Goal: Information Seeking & Learning: Learn about a topic

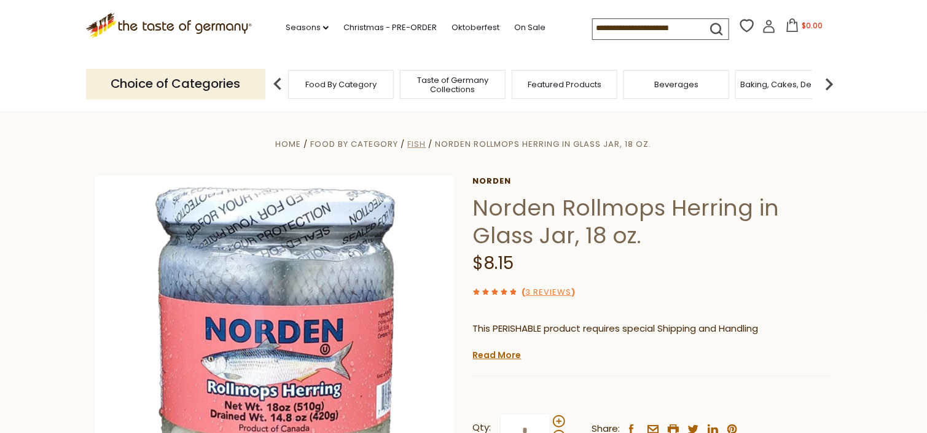
click at [417, 144] on span "Fish" at bounding box center [417, 144] width 18 height 12
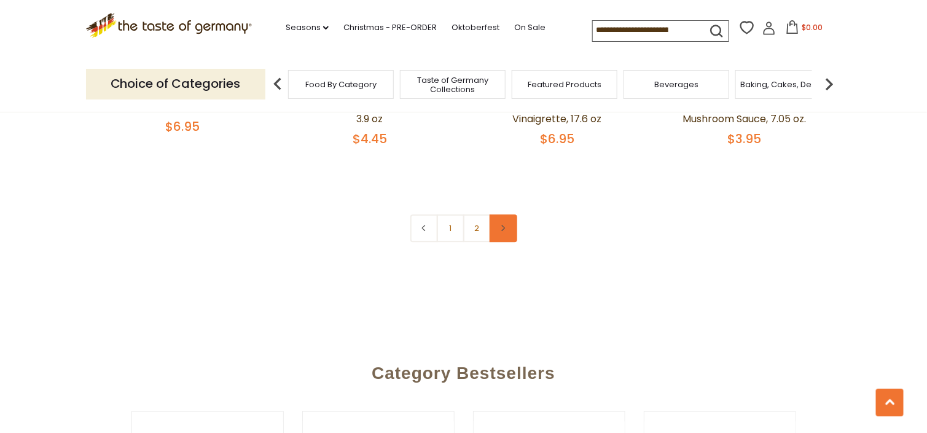
scroll to position [2950, 0]
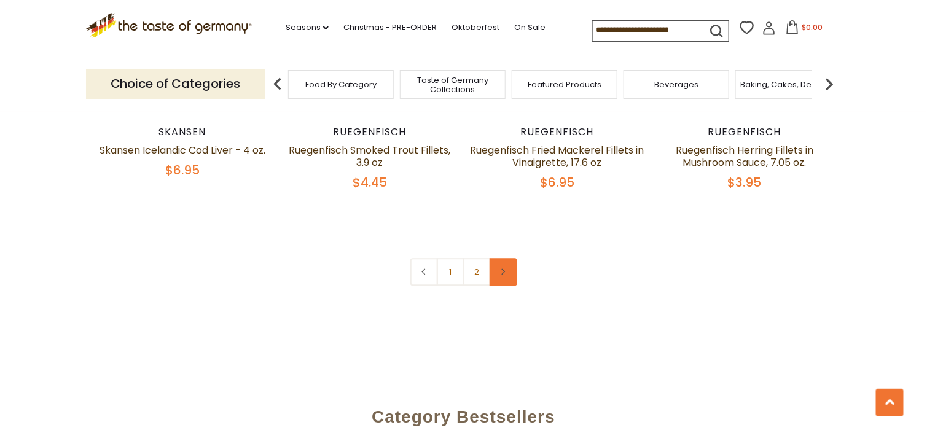
click at [499, 258] on link at bounding box center [504, 272] width 28 height 28
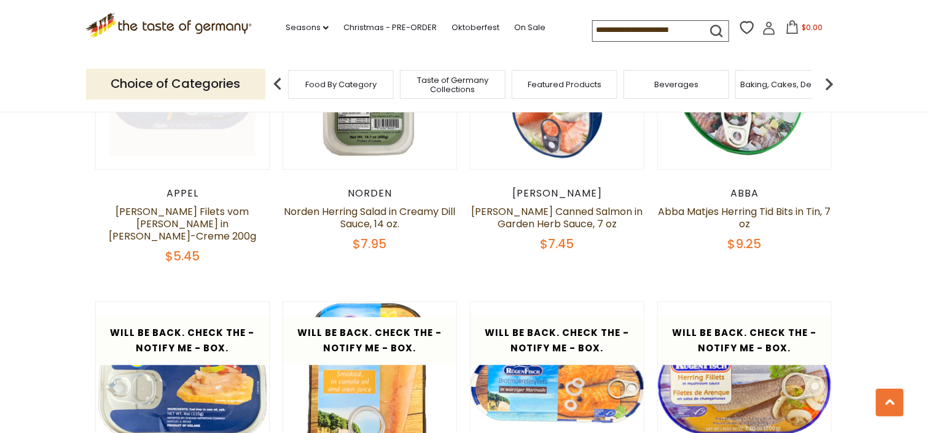
scroll to position [2213, 0]
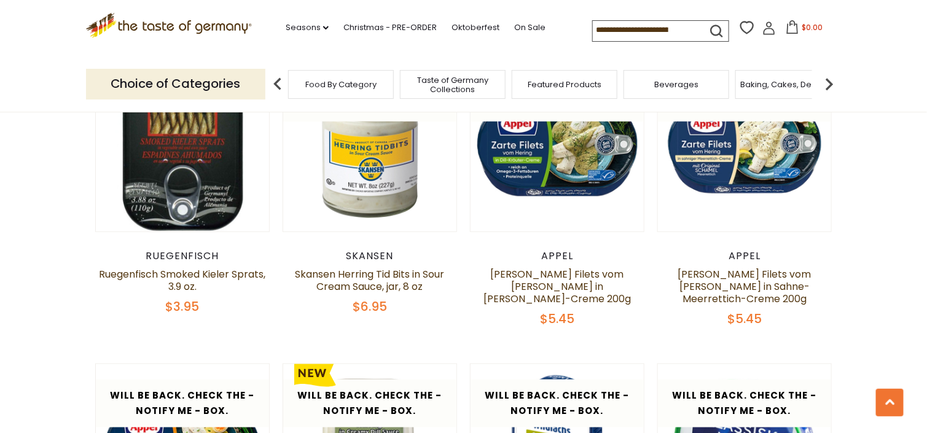
click at [146, 30] on icon ".st0{fill:#EDD300;} .st1{fill:#D33E21;}" at bounding box center [169, 25] width 167 height 25
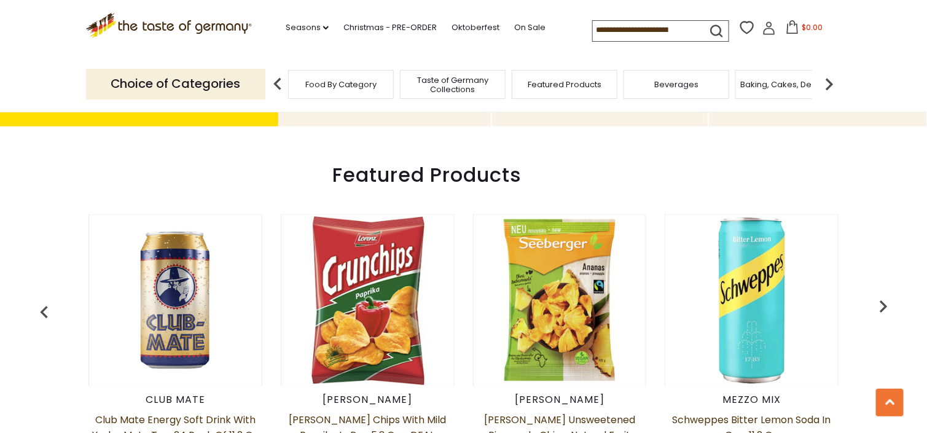
scroll to position [553, 0]
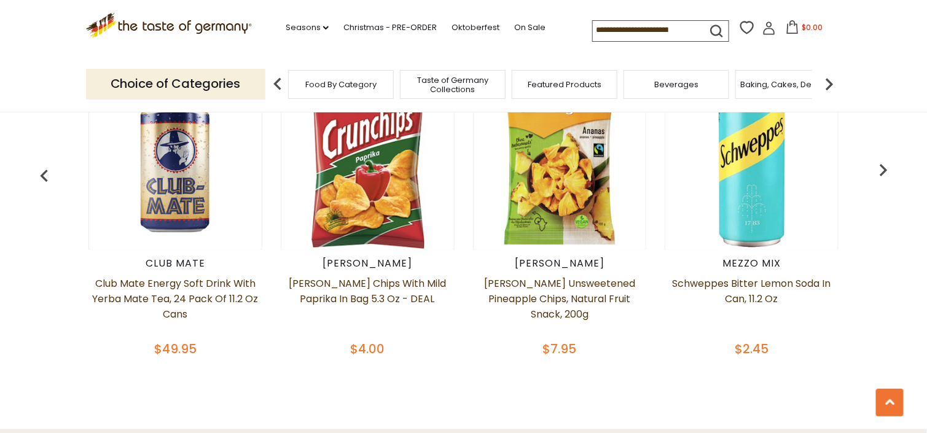
click at [884, 170] on img "button" at bounding box center [883, 170] width 25 height 25
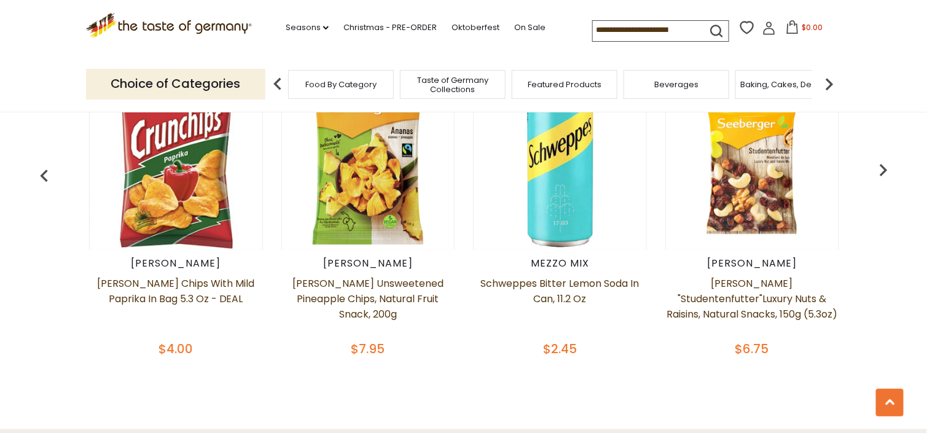
click at [884, 170] on img "button" at bounding box center [883, 170] width 25 height 25
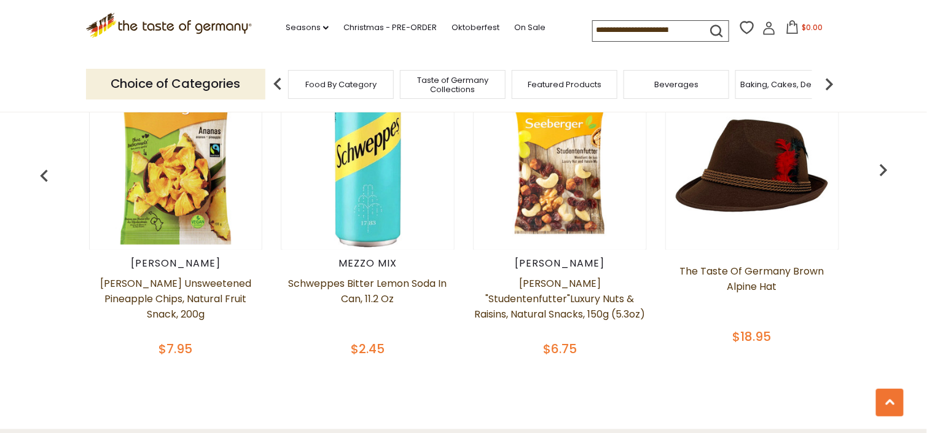
click at [884, 170] on img "button" at bounding box center [883, 170] width 25 height 25
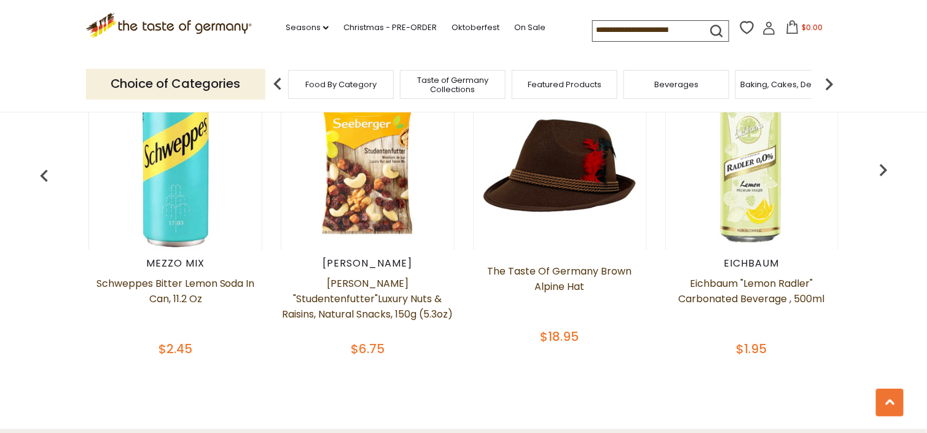
click at [884, 170] on img "button" at bounding box center [883, 170] width 25 height 25
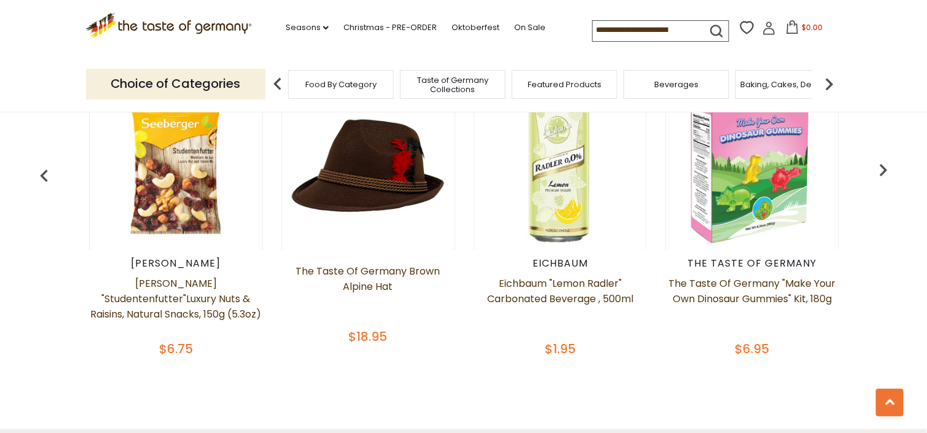
click at [884, 170] on img "button" at bounding box center [883, 170] width 25 height 25
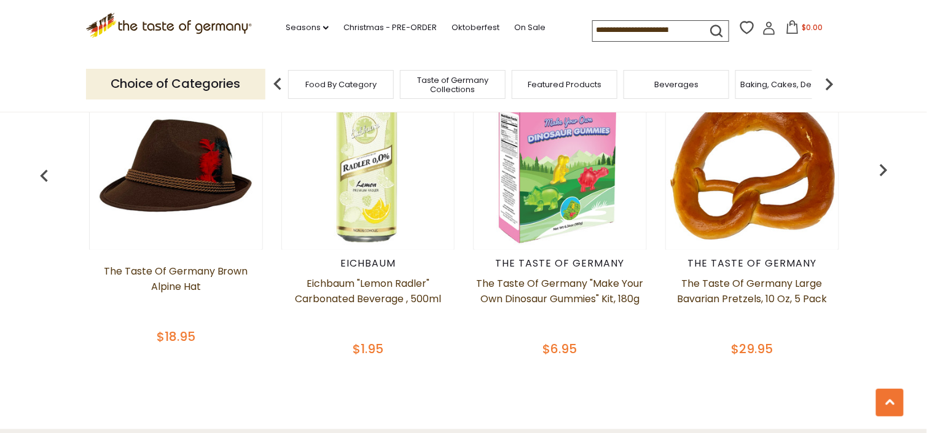
click at [884, 170] on img "button" at bounding box center [883, 170] width 25 height 25
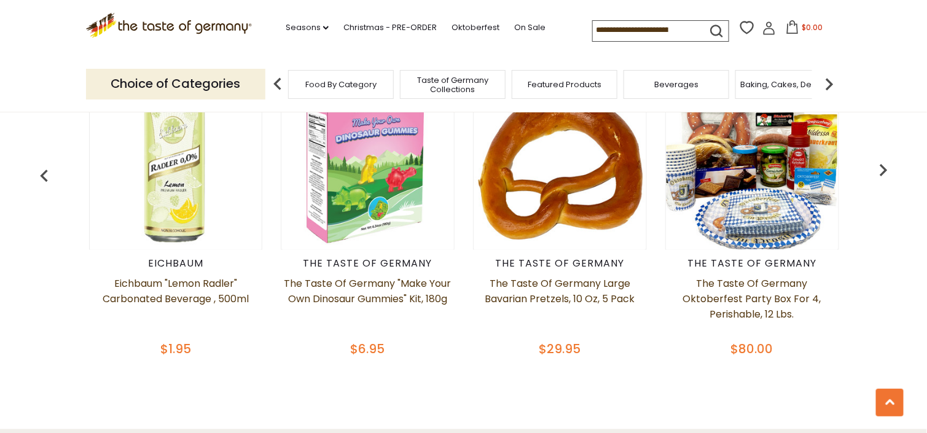
click at [884, 170] on img "button" at bounding box center [883, 170] width 25 height 25
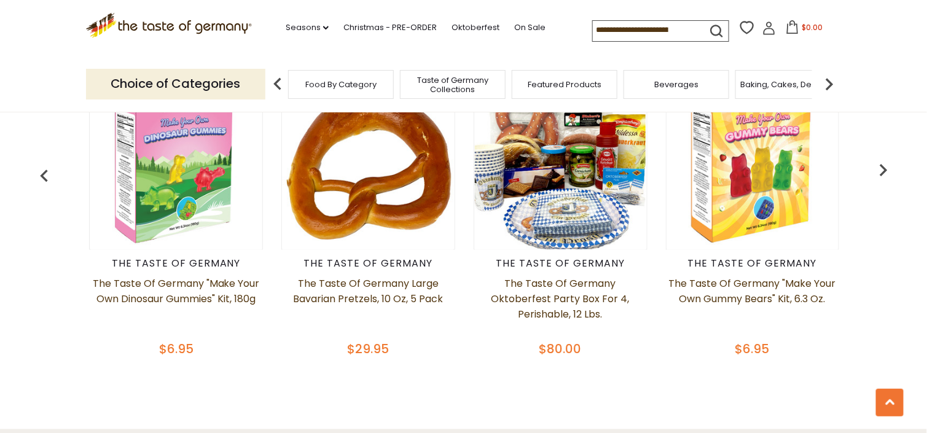
click at [884, 169] on img "button" at bounding box center [883, 170] width 25 height 25
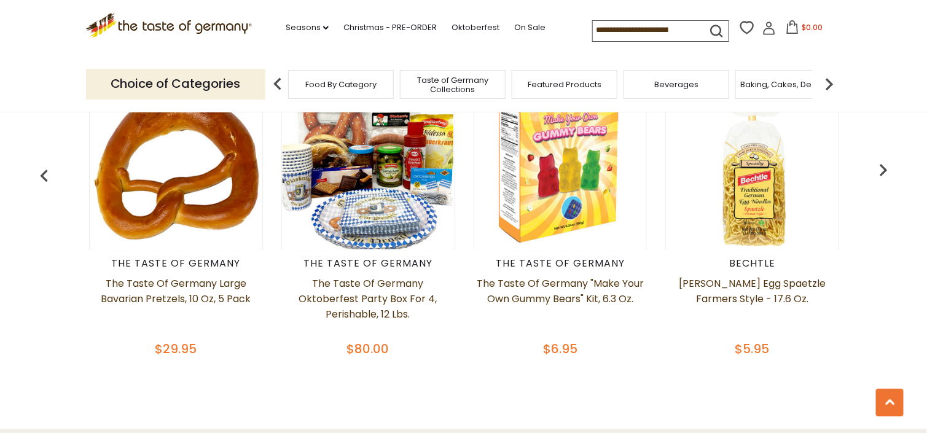
click at [884, 169] on img "button" at bounding box center [883, 170] width 25 height 25
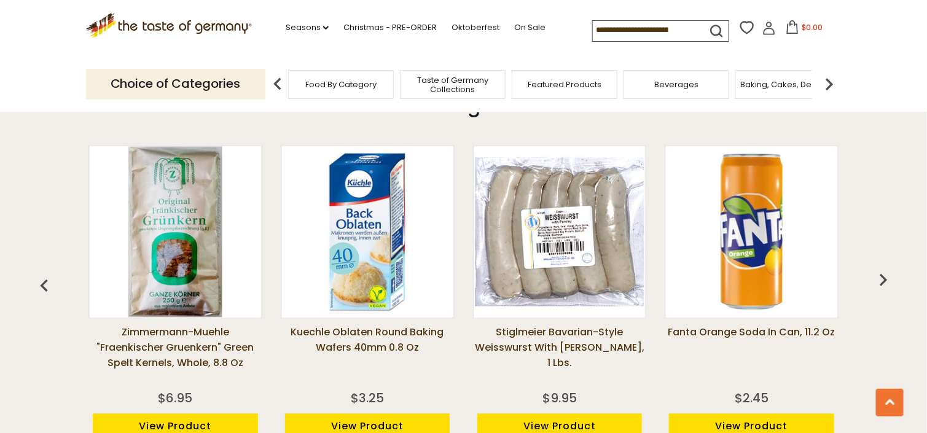
scroll to position [983, 0]
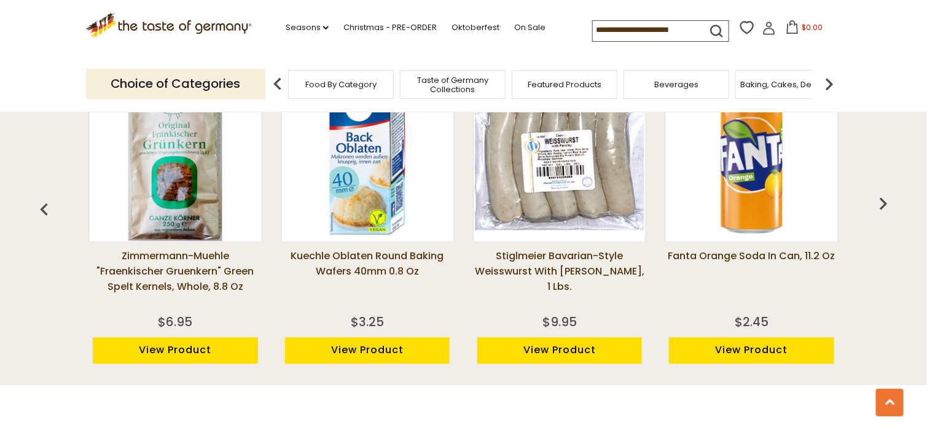
click at [880, 203] on img "button" at bounding box center [883, 203] width 25 height 25
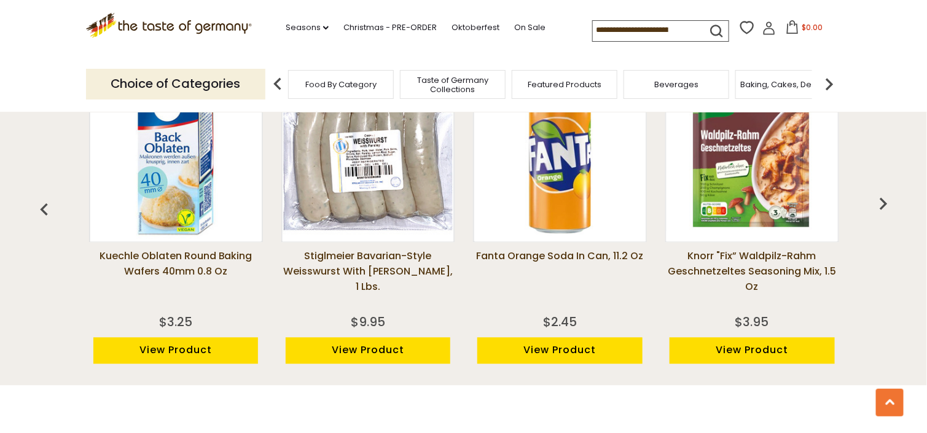
click at [880, 203] on img "button" at bounding box center [883, 203] width 25 height 25
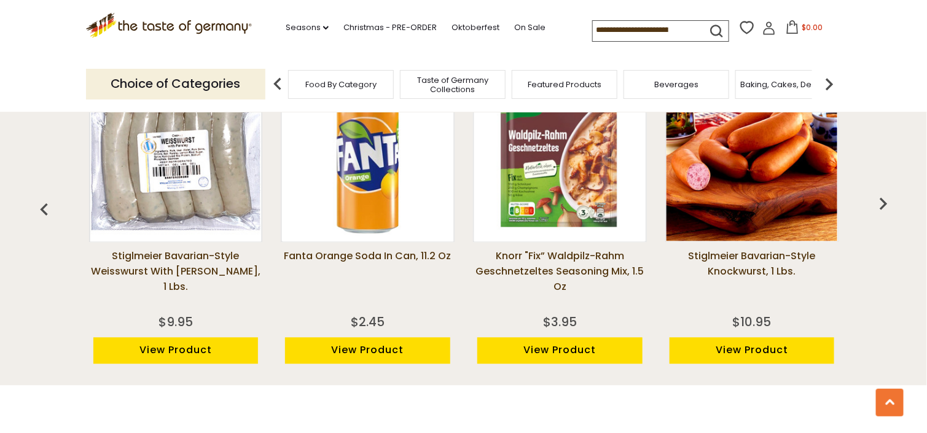
scroll to position [860, 0]
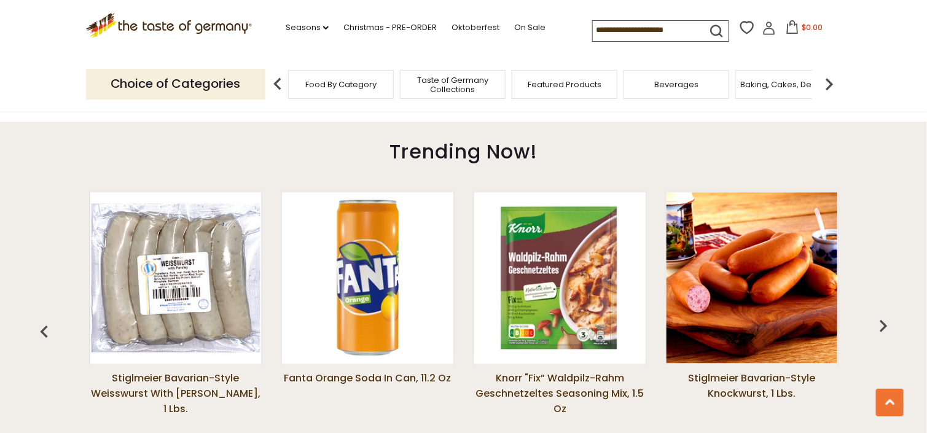
click at [881, 328] on img "button" at bounding box center [883, 326] width 25 height 25
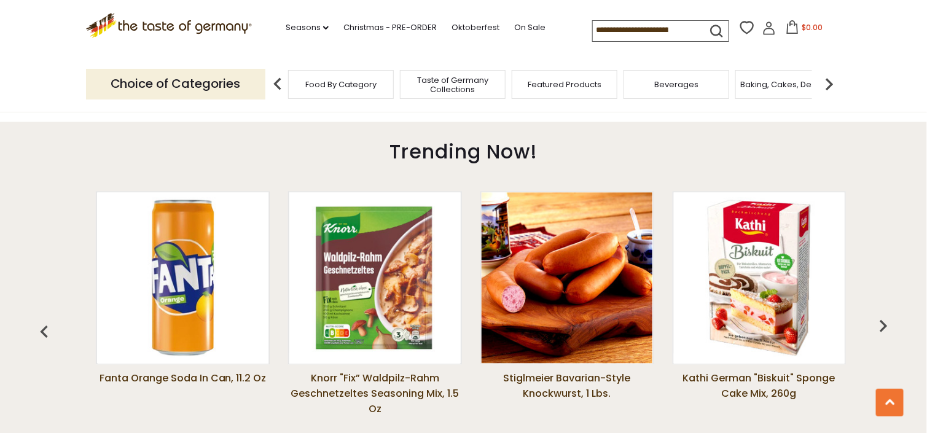
scroll to position [0, 576]
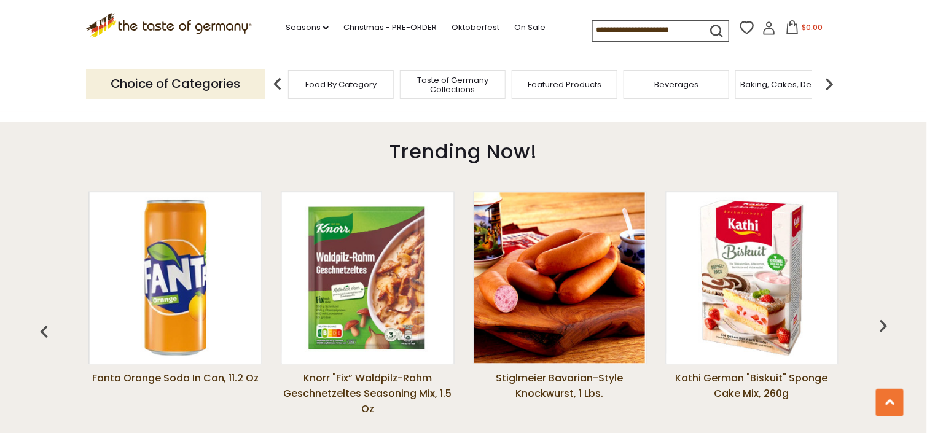
click at [881, 328] on img "button" at bounding box center [883, 326] width 25 height 25
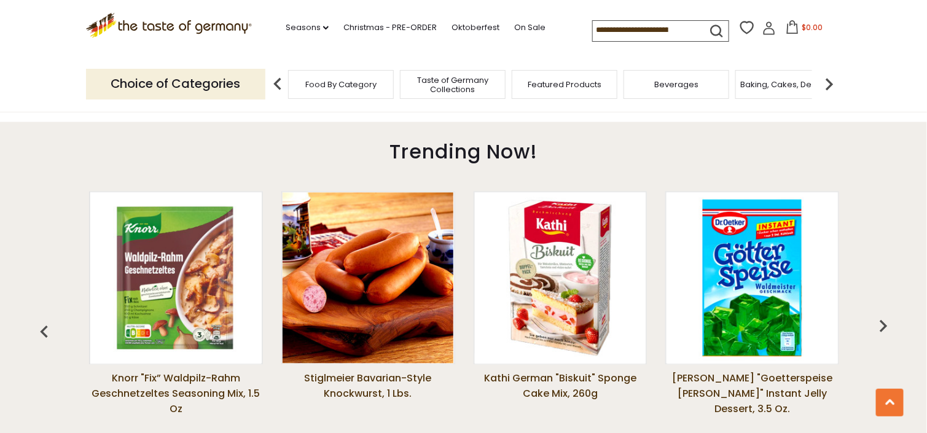
click at [881, 328] on img "button" at bounding box center [883, 326] width 25 height 25
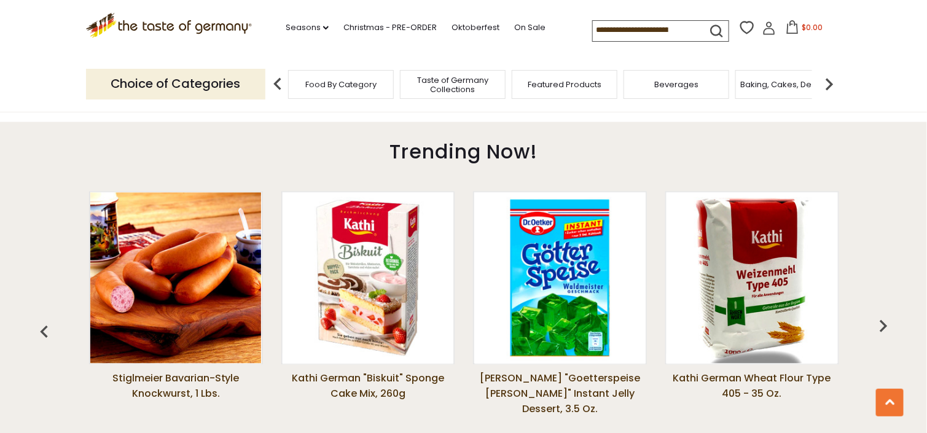
click at [881, 328] on img "button" at bounding box center [883, 326] width 25 height 25
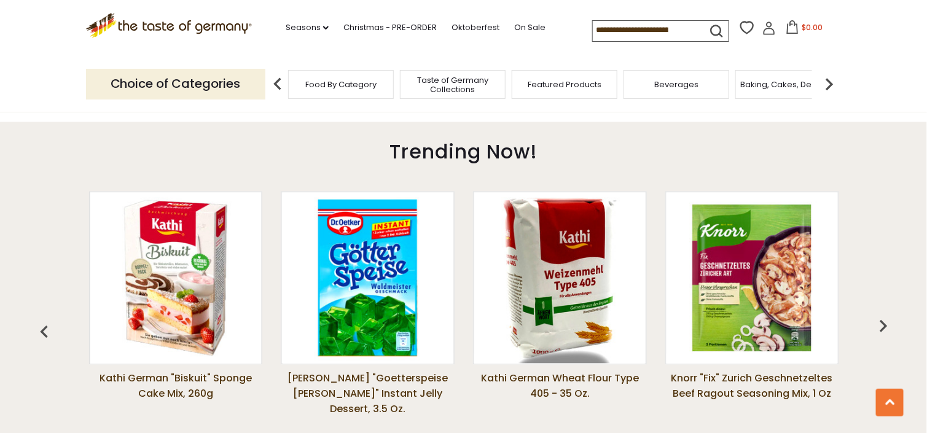
click at [881, 328] on img "button" at bounding box center [883, 326] width 25 height 25
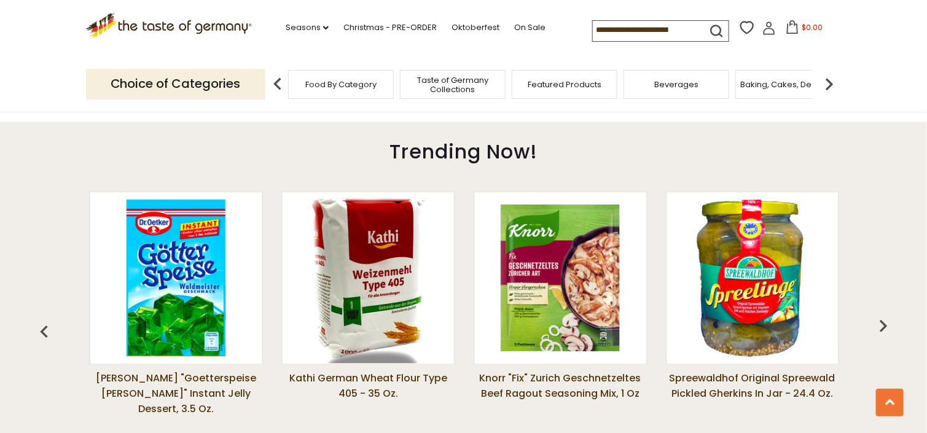
click at [881, 328] on img "button" at bounding box center [883, 326] width 25 height 25
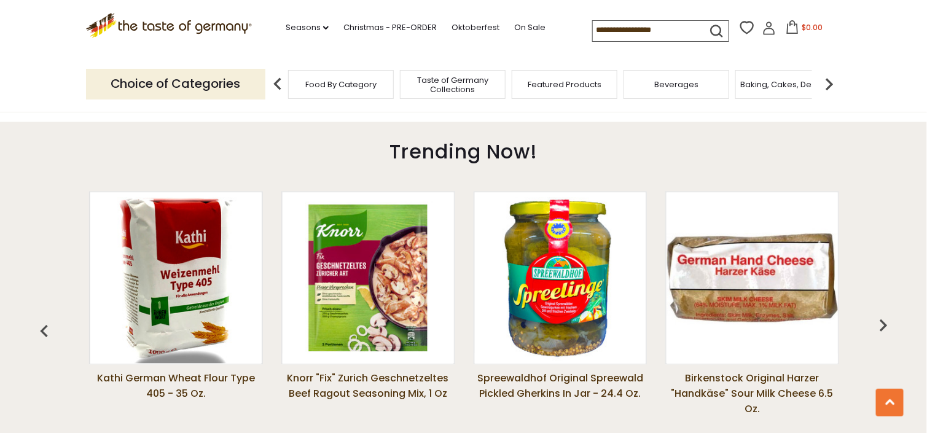
click at [881, 328] on img "button" at bounding box center [883, 325] width 25 height 25
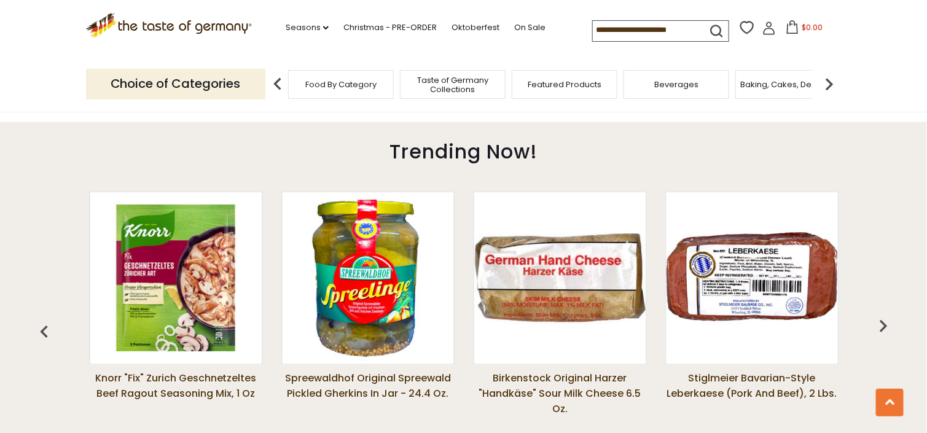
click at [881, 328] on img "button" at bounding box center [883, 326] width 25 height 25
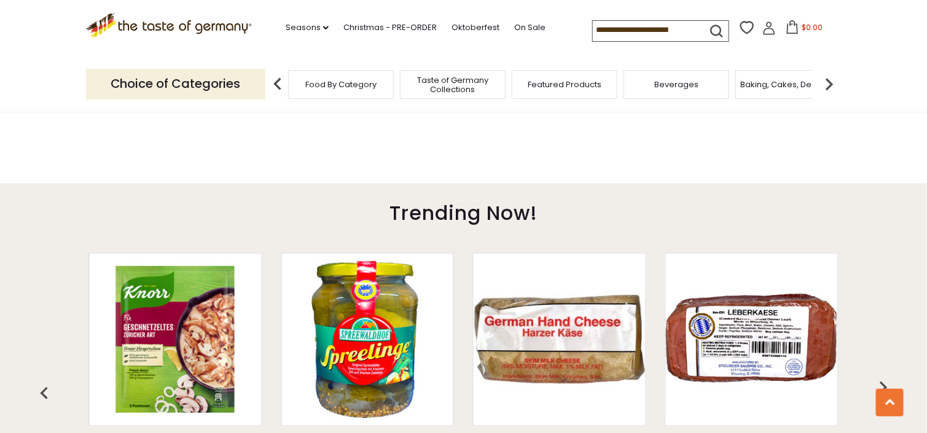
scroll to position [492, 0]
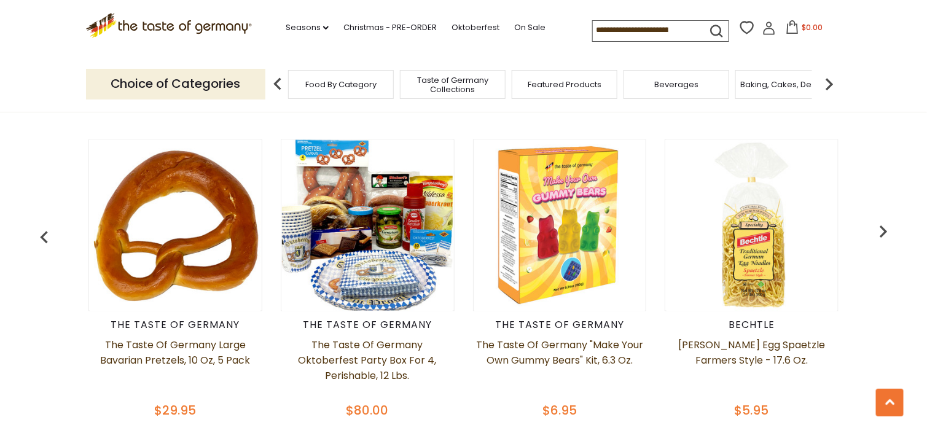
click at [45, 235] on img "button" at bounding box center [44, 238] width 25 height 25
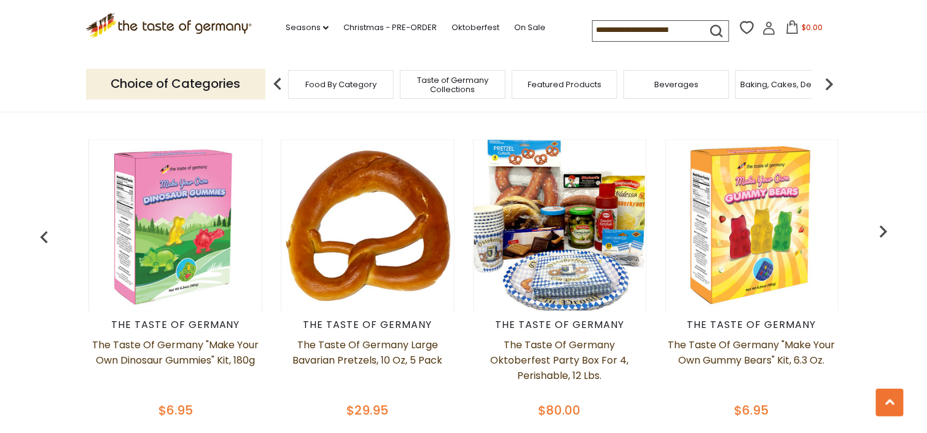
click at [45, 235] on img "button" at bounding box center [44, 238] width 25 height 25
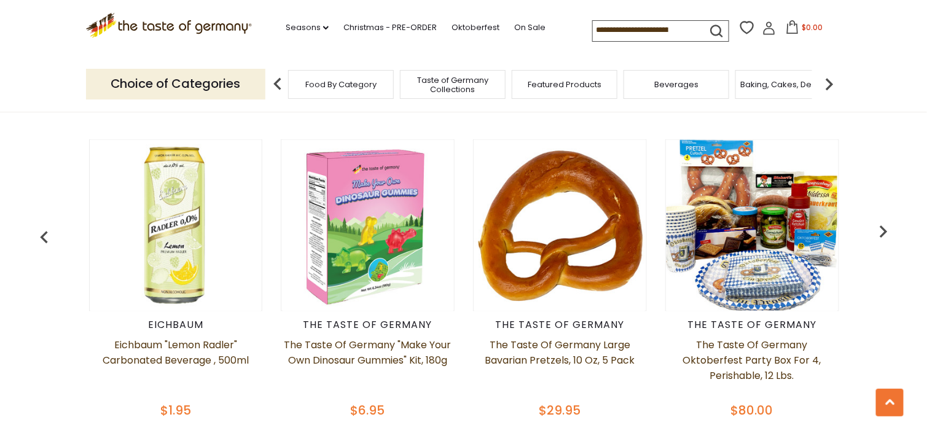
click at [45, 235] on img "button" at bounding box center [44, 238] width 25 height 25
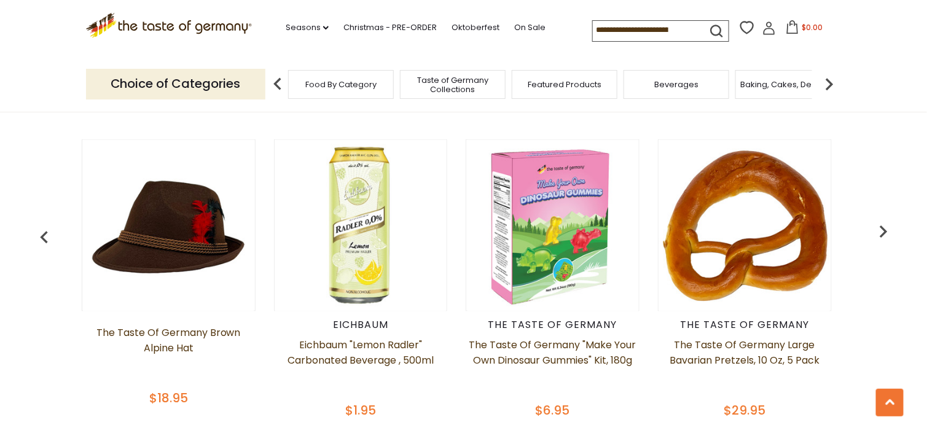
click at [45, 235] on img "button" at bounding box center [44, 238] width 25 height 25
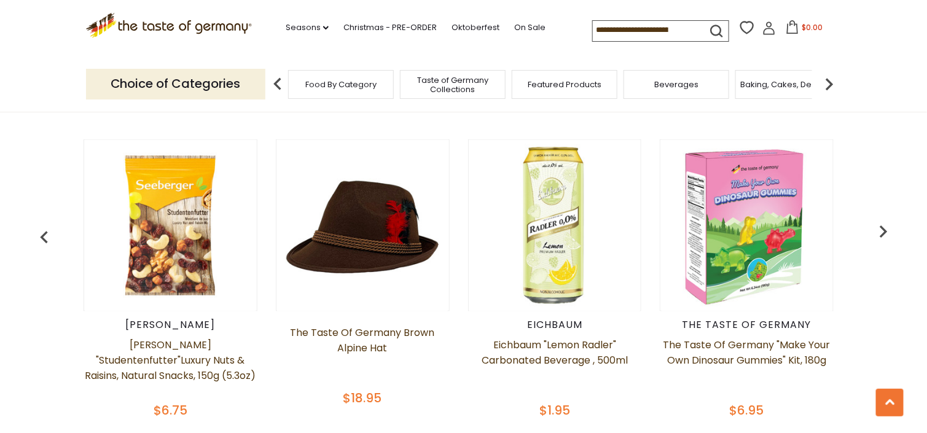
click at [45, 235] on img "button" at bounding box center [44, 238] width 25 height 25
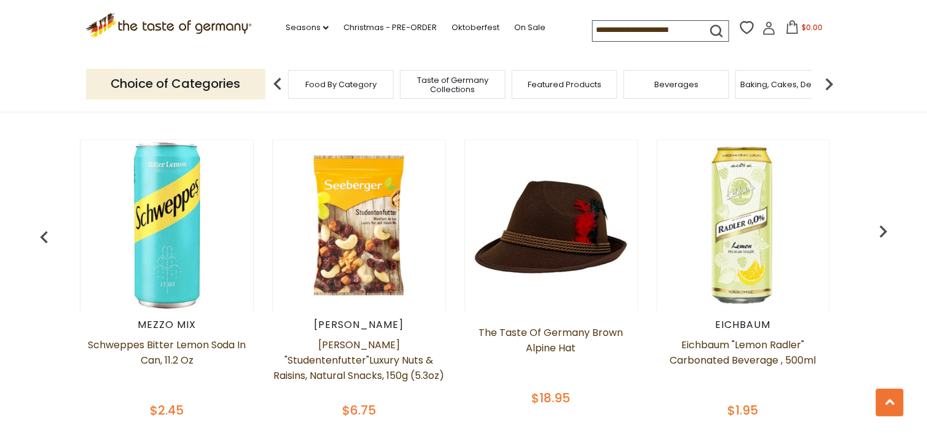
click at [45, 235] on img "button" at bounding box center [44, 238] width 25 height 25
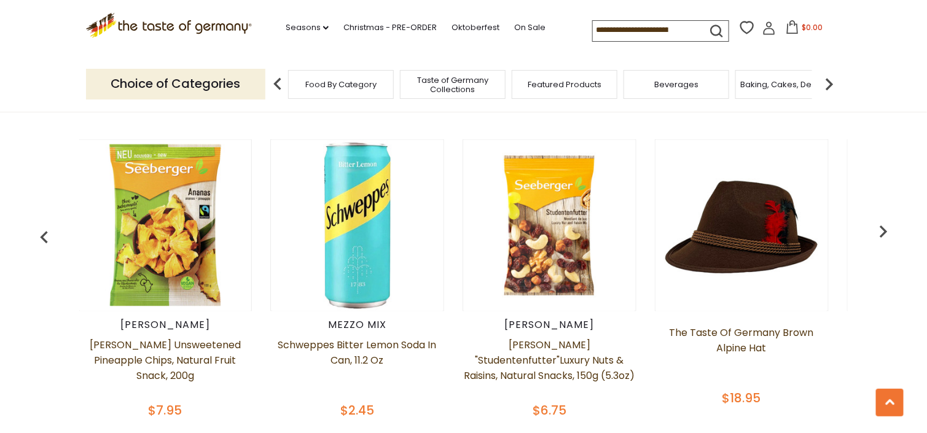
click at [45, 235] on img "button" at bounding box center [44, 238] width 25 height 25
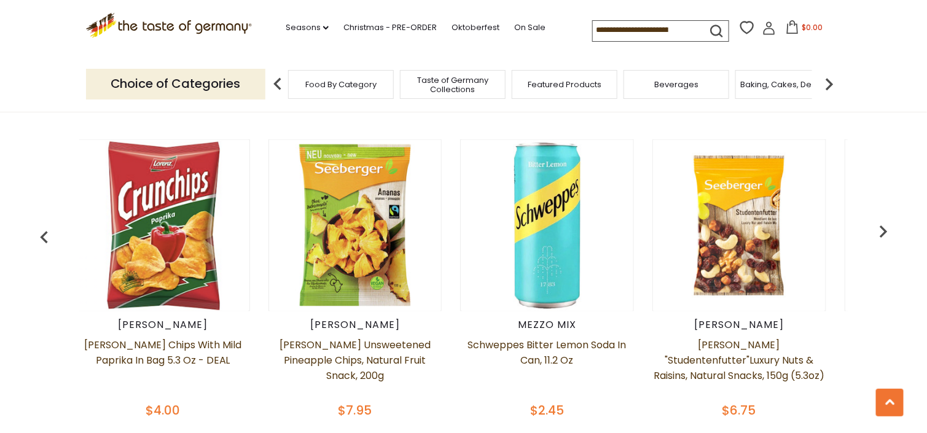
click at [45, 235] on img "button" at bounding box center [44, 238] width 25 height 25
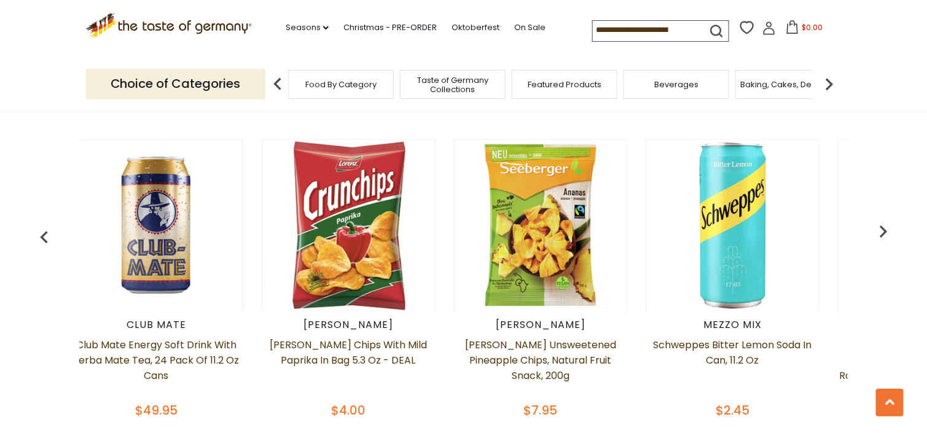
click at [45, 235] on img "button" at bounding box center [44, 238] width 25 height 25
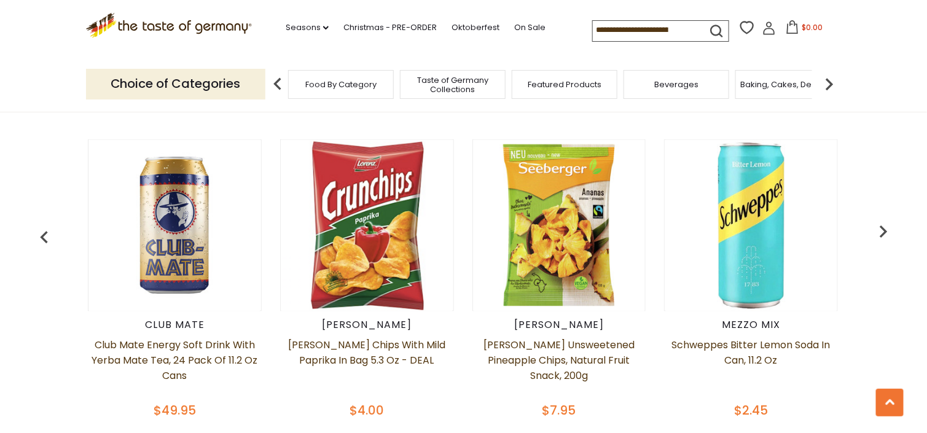
scroll to position [0, 0]
click at [45, 235] on img "button" at bounding box center [44, 238] width 25 height 25
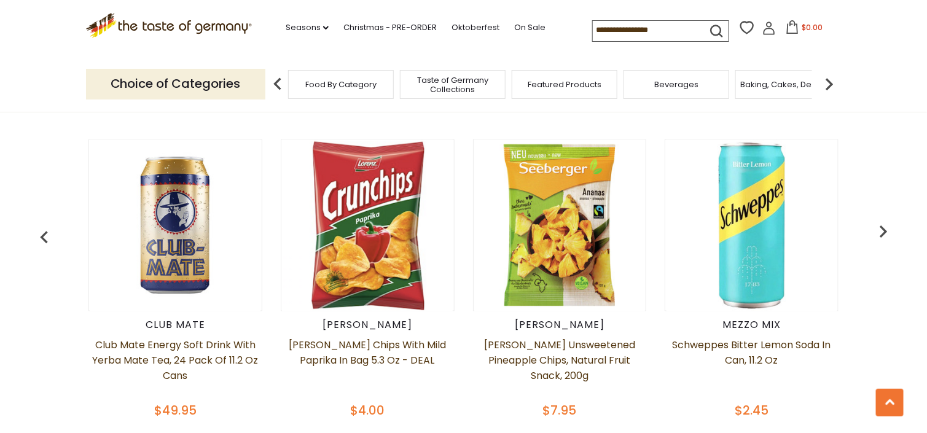
click at [465, 84] on span "Taste of Germany Collections" at bounding box center [453, 85] width 98 height 18
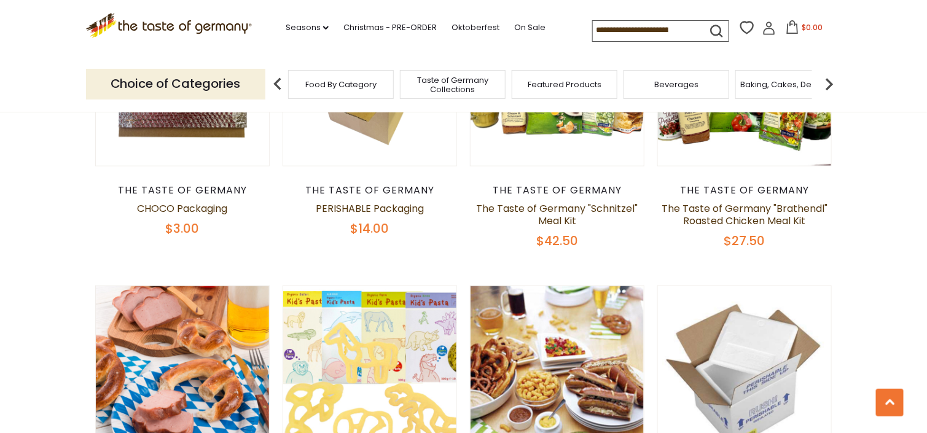
scroll to position [738, 0]
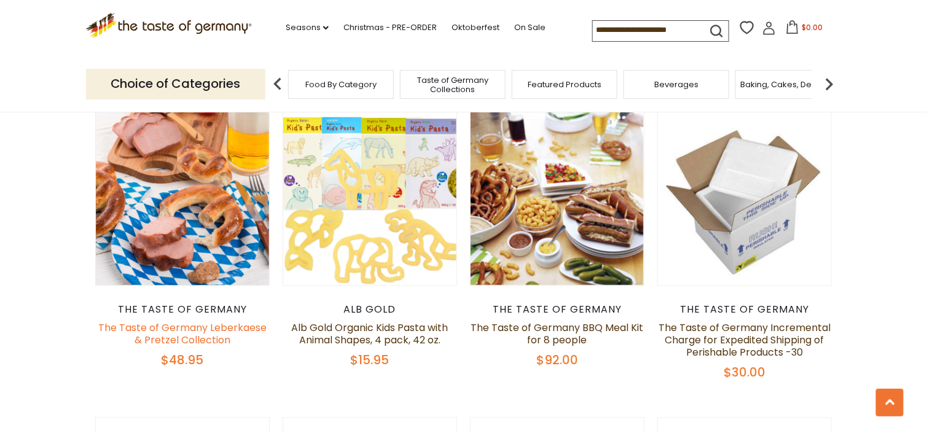
click at [177, 332] on link "The Taste of Germany Leberkaese & Pretzel Collection" at bounding box center [182, 334] width 168 height 26
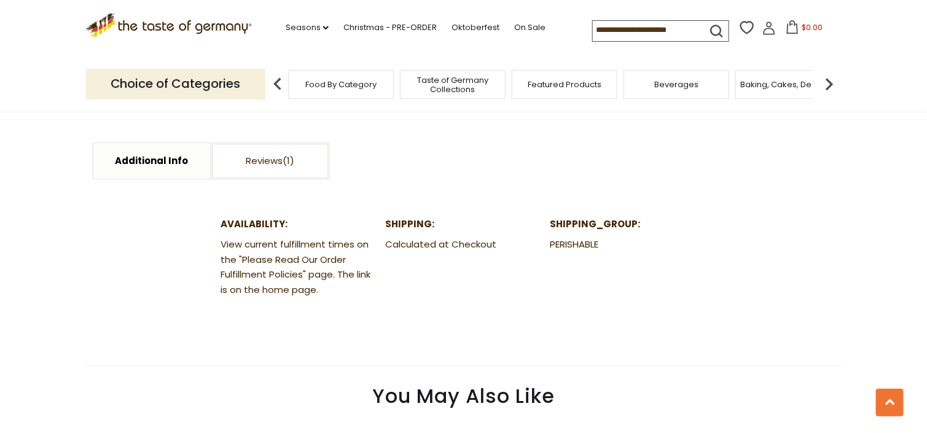
scroll to position [615, 0]
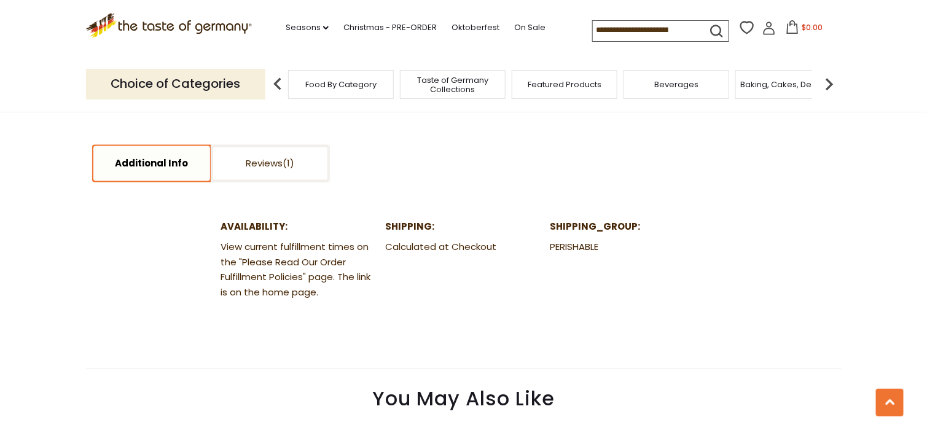
click at [137, 169] on link "Additional Info" at bounding box center [151, 163] width 117 height 35
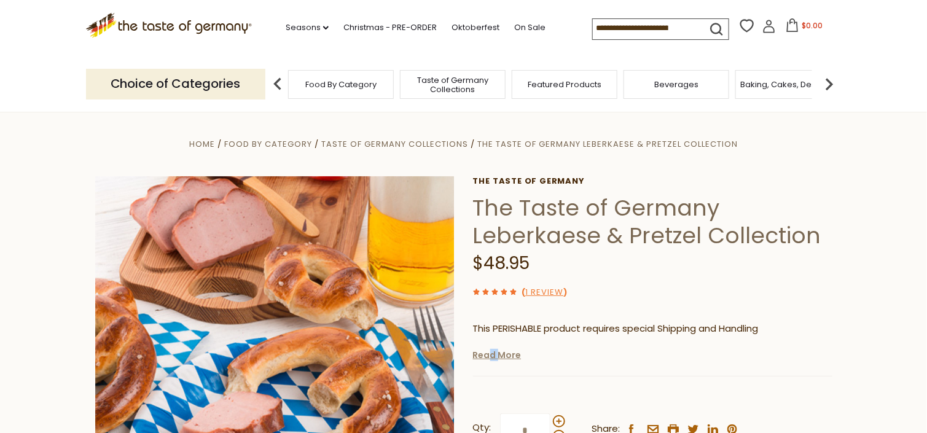
click at [492, 356] on link "Read More" at bounding box center [497, 355] width 49 height 12
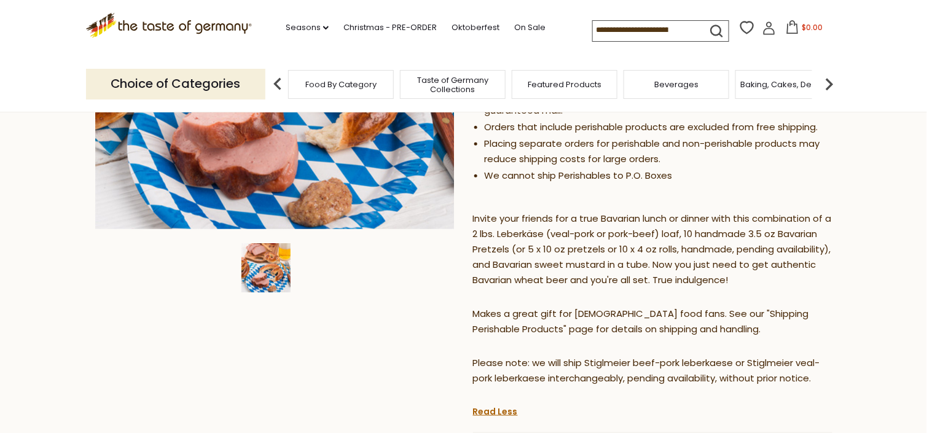
scroll to position [307, 0]
